Goal: Navigation & Orientation: Find specific page/section

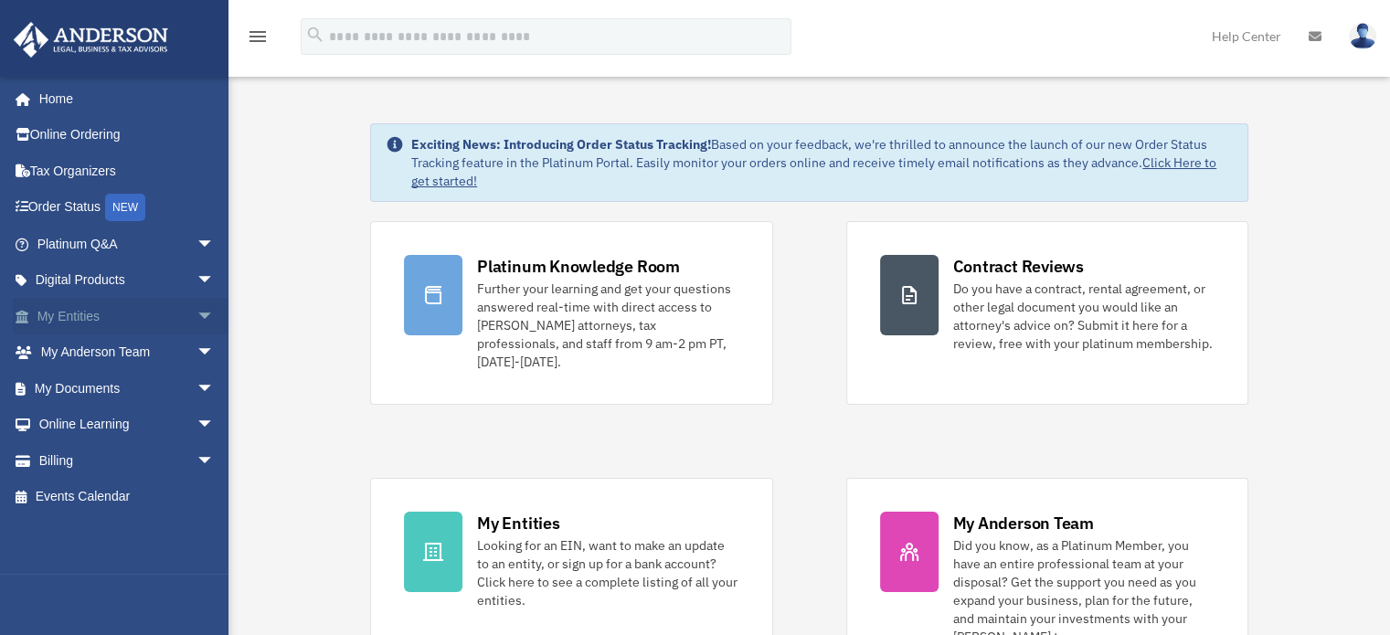
click at [80, 313] on link "My Entities arrow_drop_down" at bounding box center [127, 316] width 229 height 37
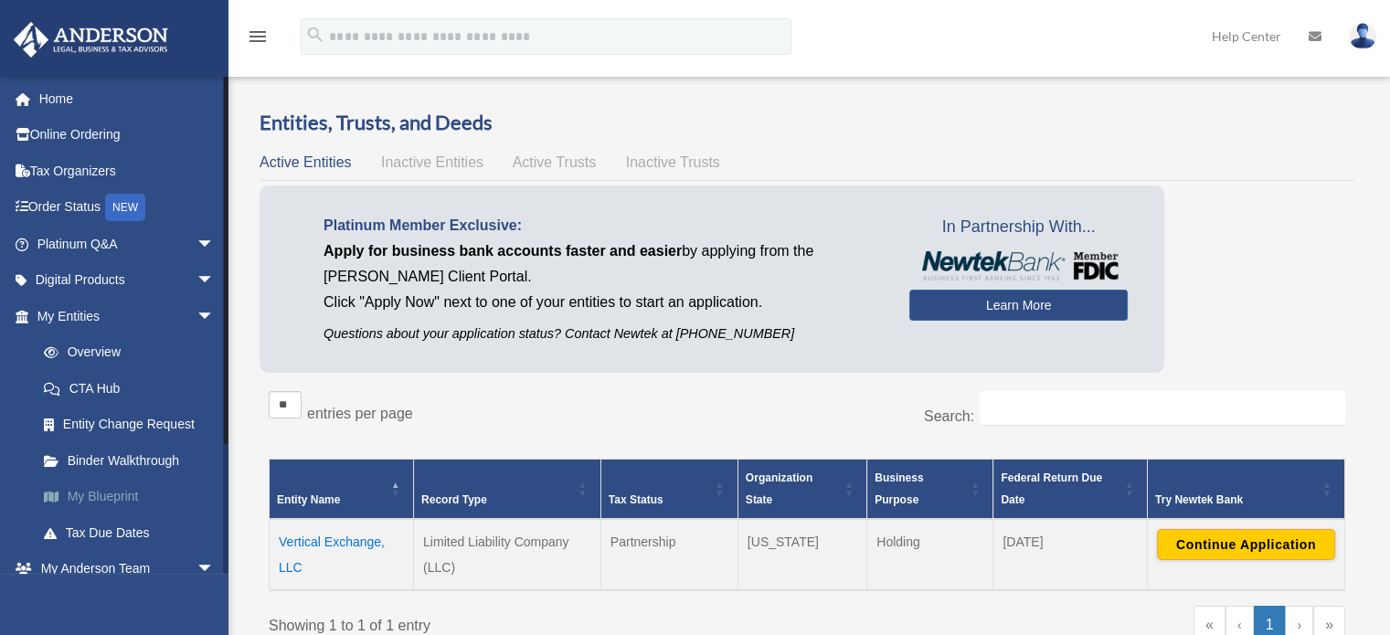
click at [104, 498] on link "My Blueprint" at bounding box center [134, 497] width 217 height 37
